Goal: Transaction & Acquisition: Subscribe to service/newsletter

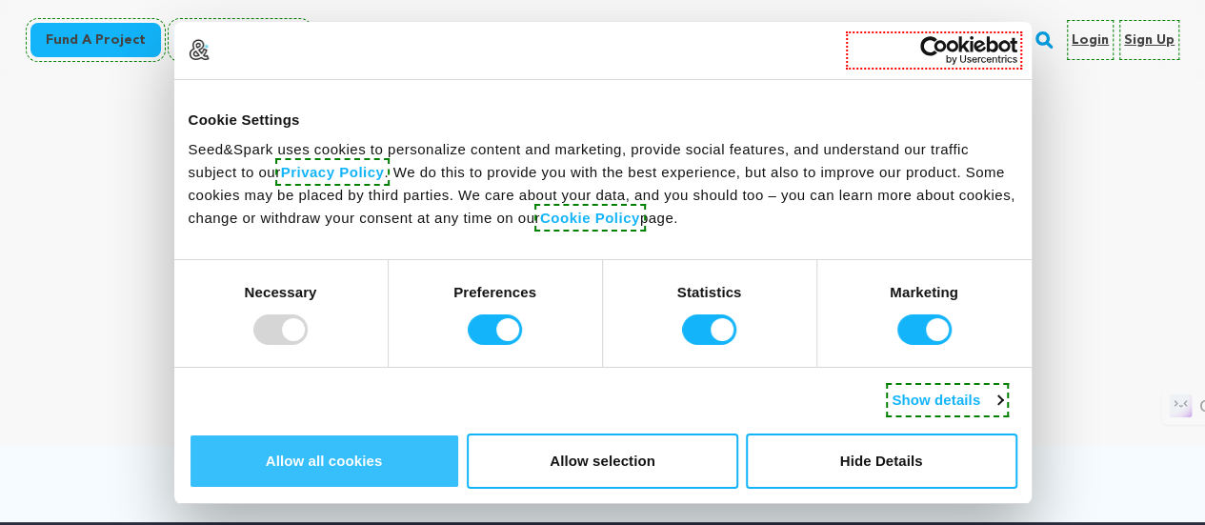
click at [460, 433] on button "Allow all cookies" at bounding box center [324, 460] width 271 height 55
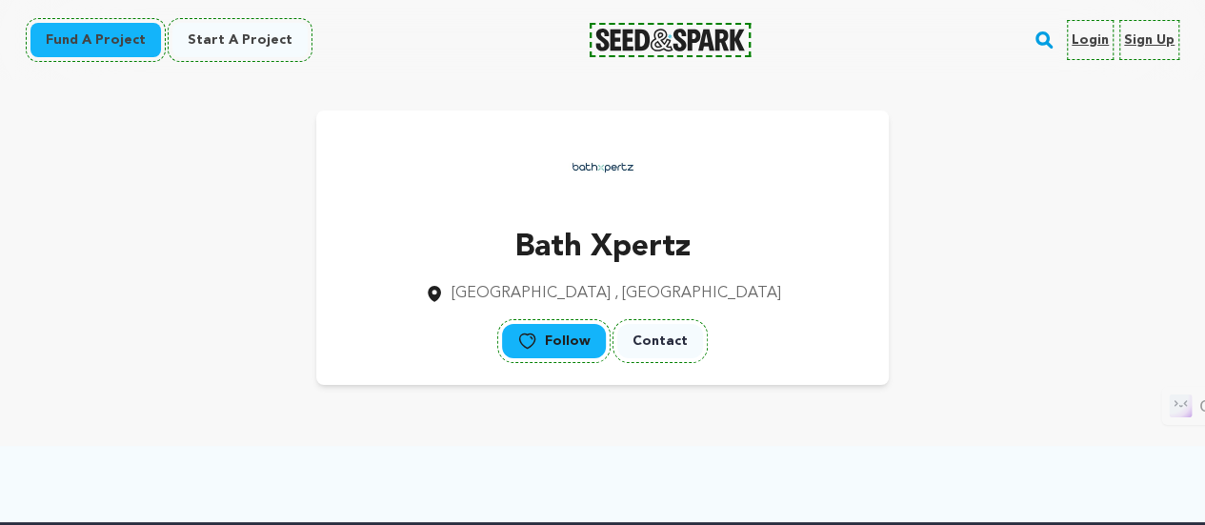
click at [1149, 38] on link "Sign up" at bounding box center [1149, 40] width 50 height 30
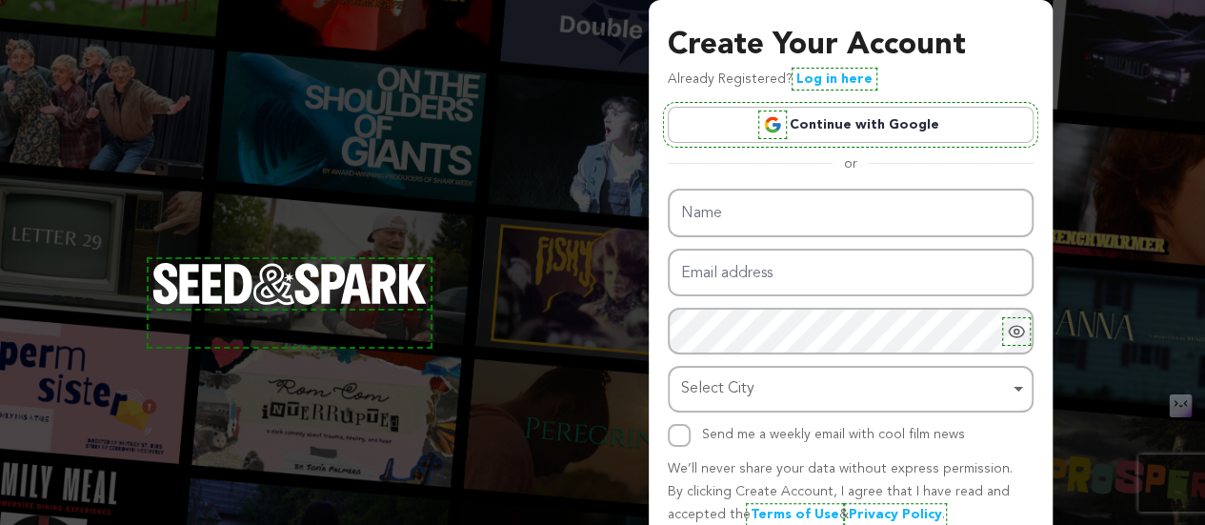
type input "[PERSON_NAME]"
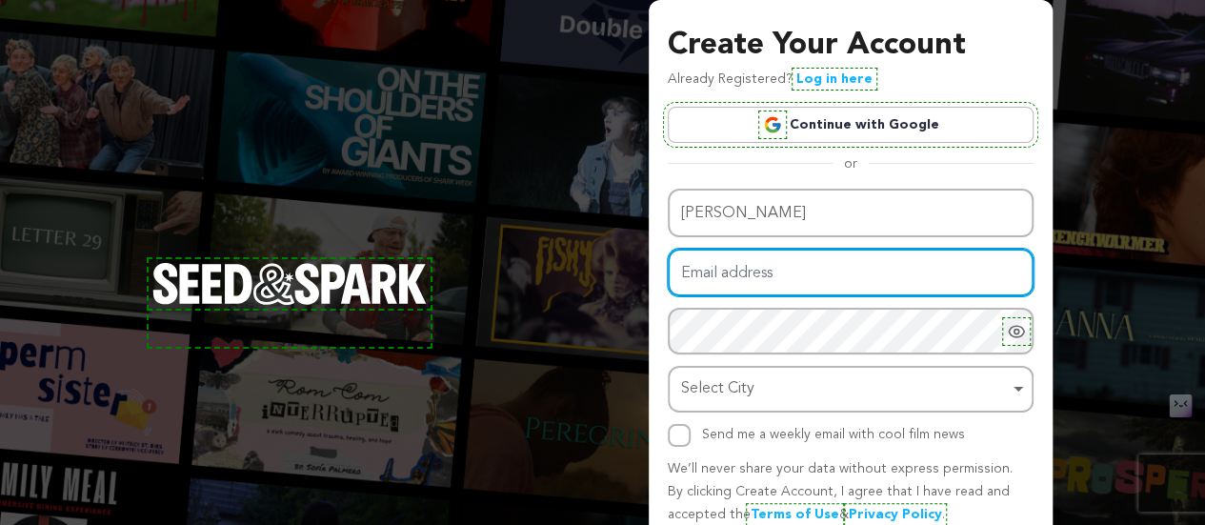
drag, startPoint x: 762, startPoint y: 273, endPoint x: 768, endPoint y: 293, distance: 20.8
click at [762, 273] on input "Email address" at bounding box center [851, 273] width 366 height 49
paste input "[EMAIL_ADDRESS][DOMAIN_NAME]"
type input "[EMAIL_ADDRESS][DOMAIN_NAME]"
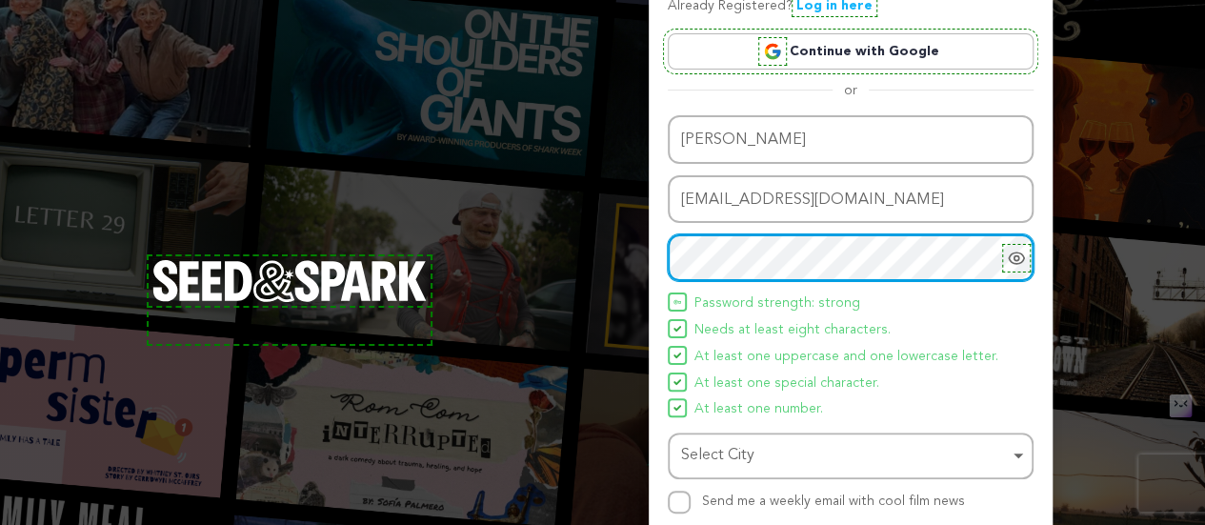
scroll to position [95, 0]
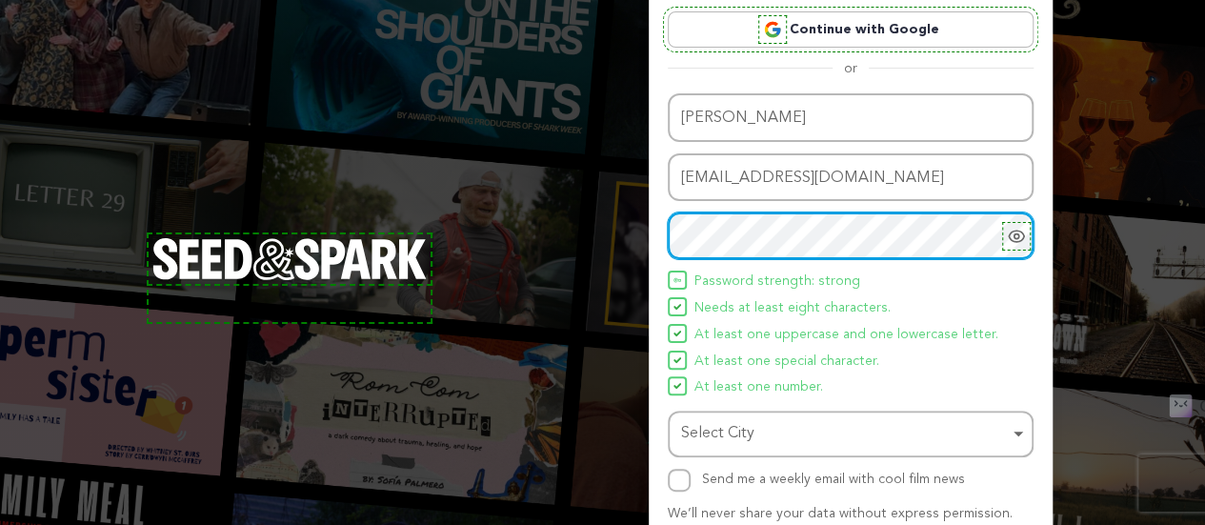
click at [757, 433] on div "Select City Remove item" at bounding box center [845, 434] width 328 height 28
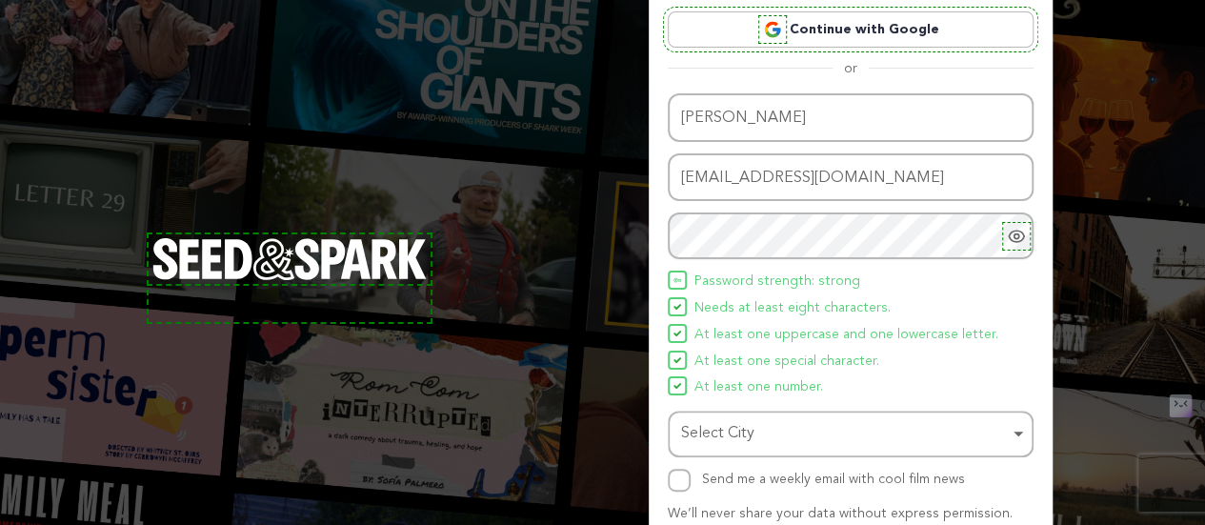
click at [770, 431] on div "Select City Remove item" at bounding box center [845, 434] width 328 height 28
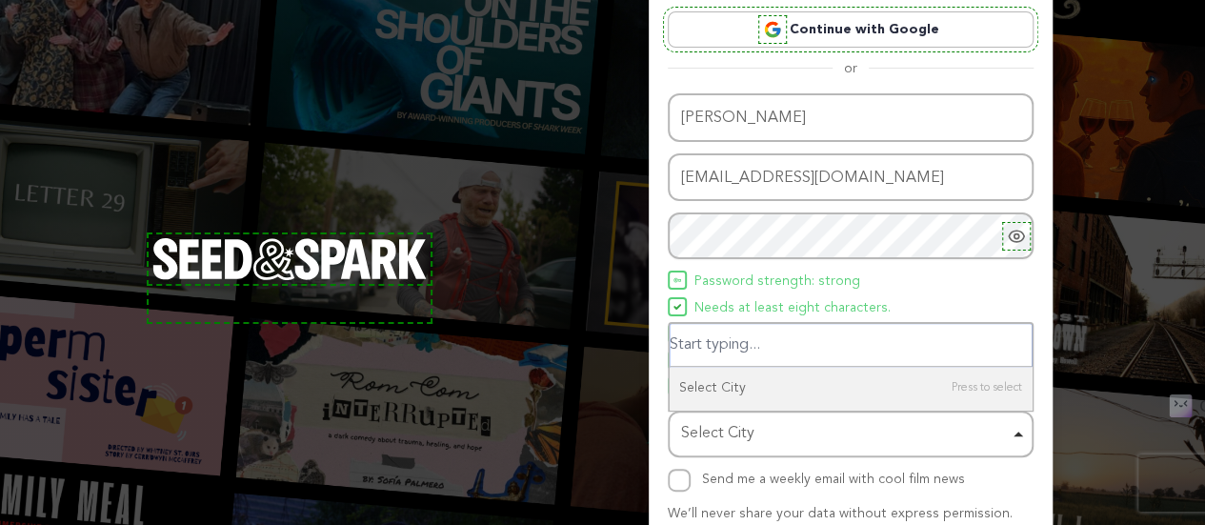
paste input "[GEOGRAPHIC_DATA]"
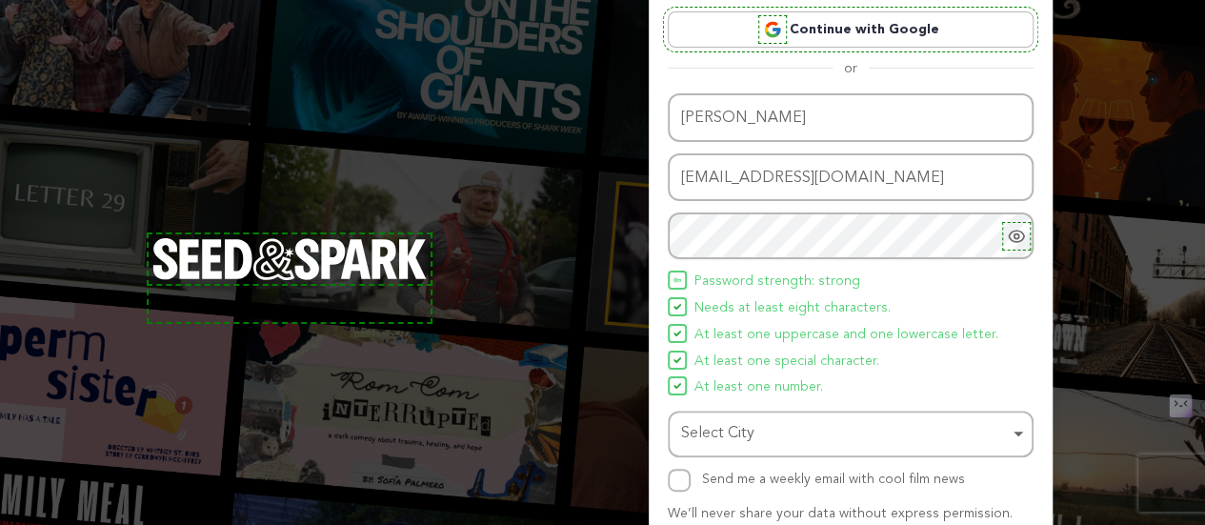
click at [779, 431] on div "Select City Remove item" at bounding box center [845, 434] width 328 height 28
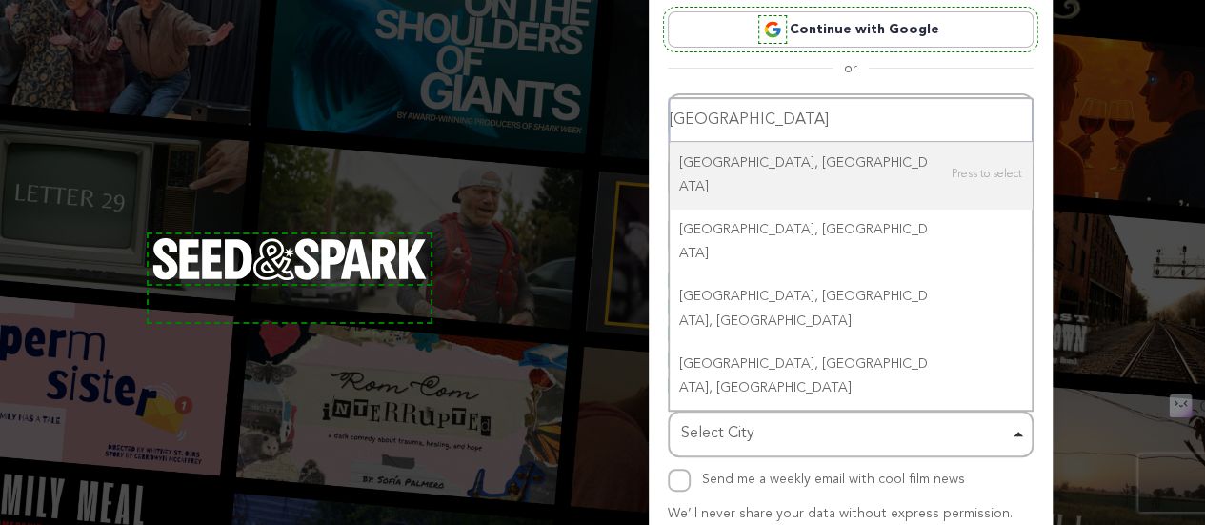
paste input "[GEOGRAPHIC_DATA]"
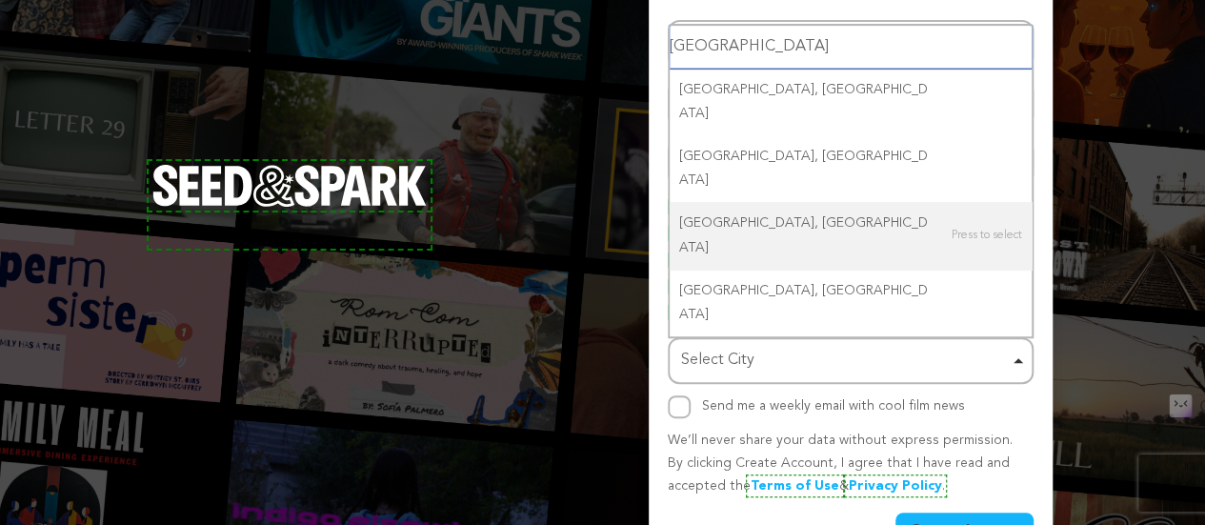
scroll to position [190, 0]
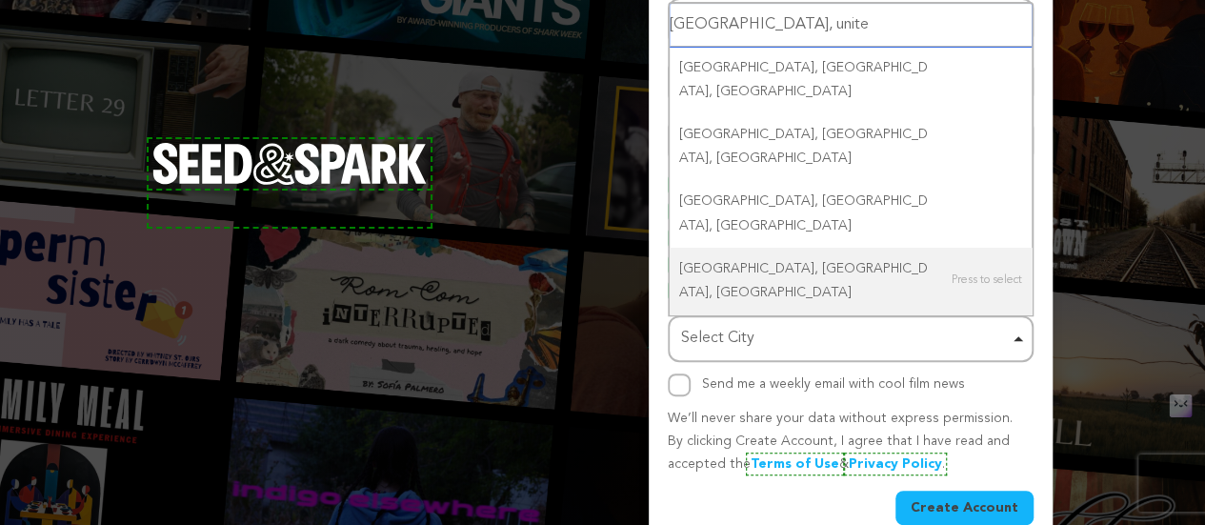
type input "[GEOGRAPHIC_DATA], united"
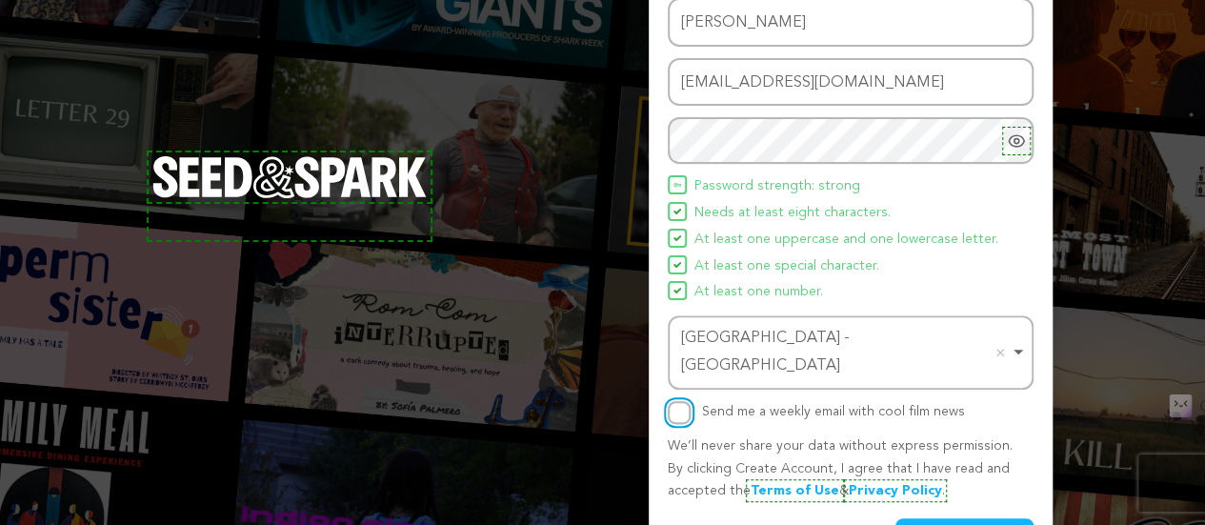
click at [678, 401] on input "Send me a weekly email with cool film news" at bounding box center [679, 412] width 23 height 23
checkbox input "true"
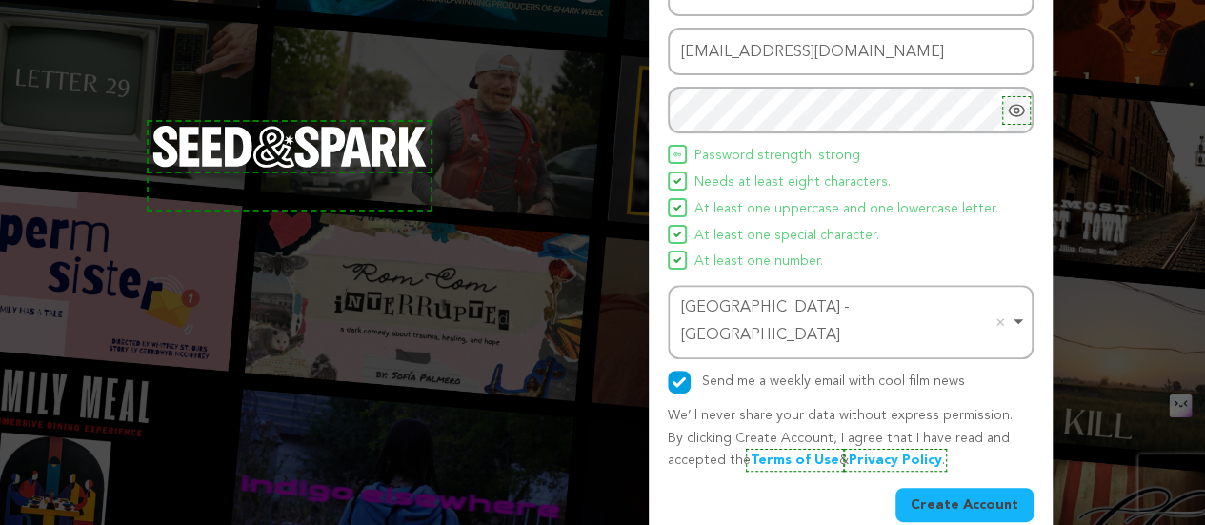
click at [970, 488] on button "Create Account" at bounding box center [964, 505] width 138 height 34
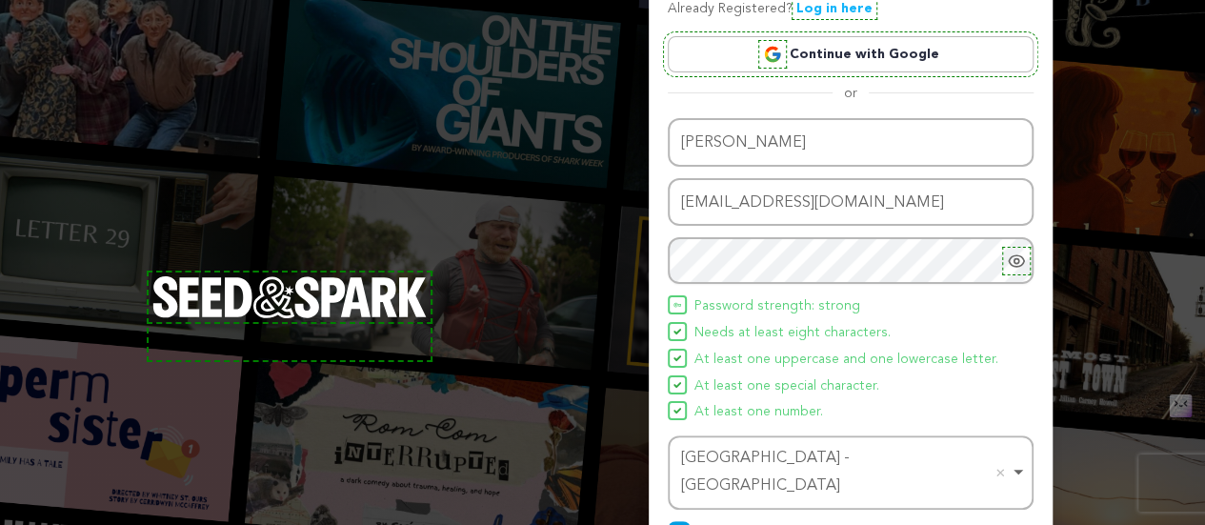
scroll to position [0, 0]
